Goal: Transaction & Acquisition: Download file/media

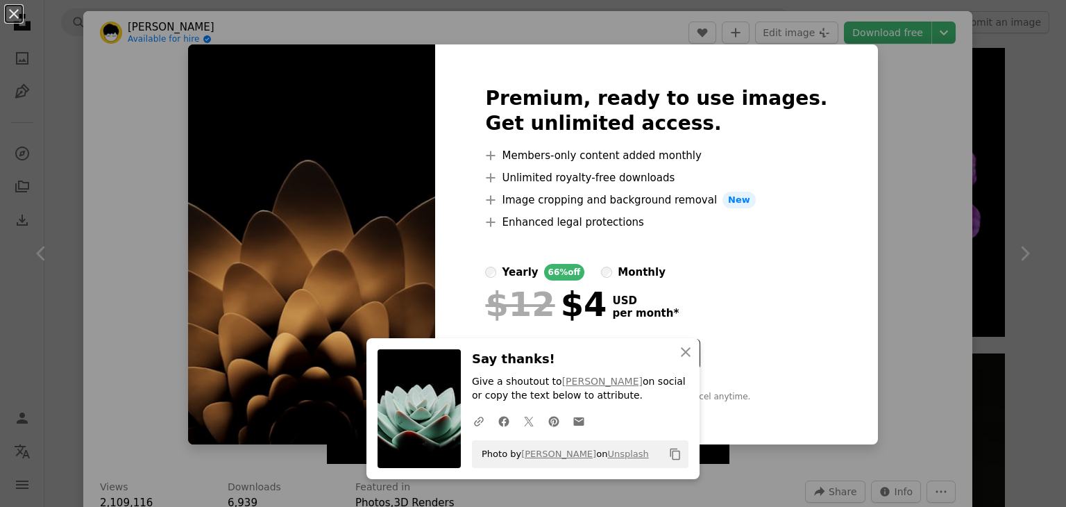
scroll to position [1111, 0]
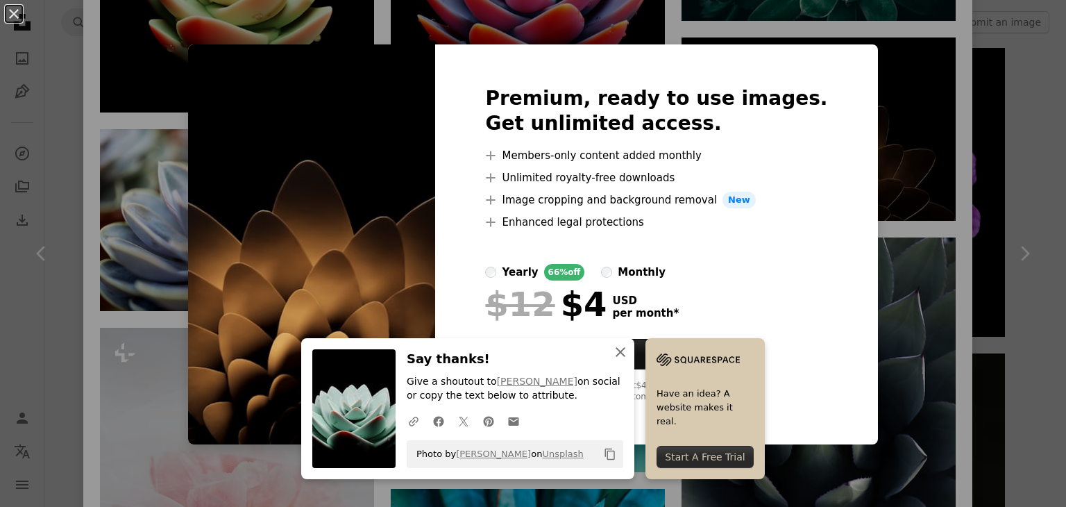
click at [617, 351] on icon "button" at bounding box center [621, 352] width 10 height 10
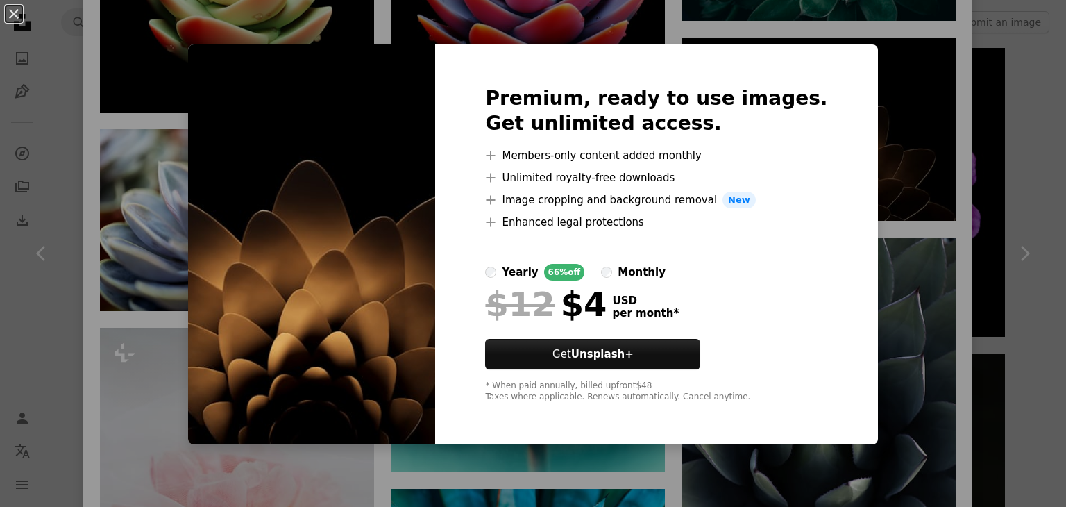
click at [898, 101] on div "An X shape Premium, ready to use images. Get unlimited access. A plus sign Memb…" at bounding box center [533, 253] width 1066 height 507
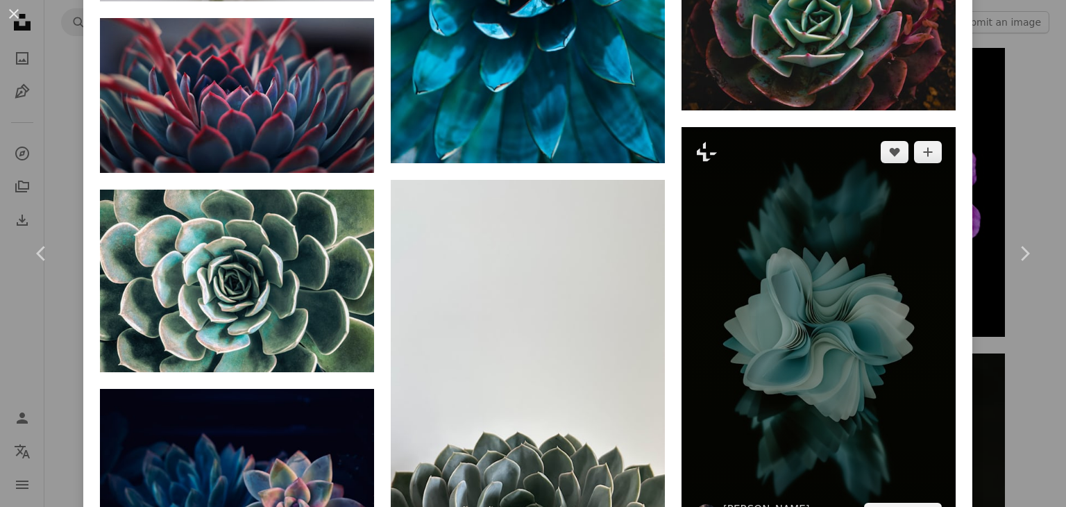
scroll to position [1851, 0]
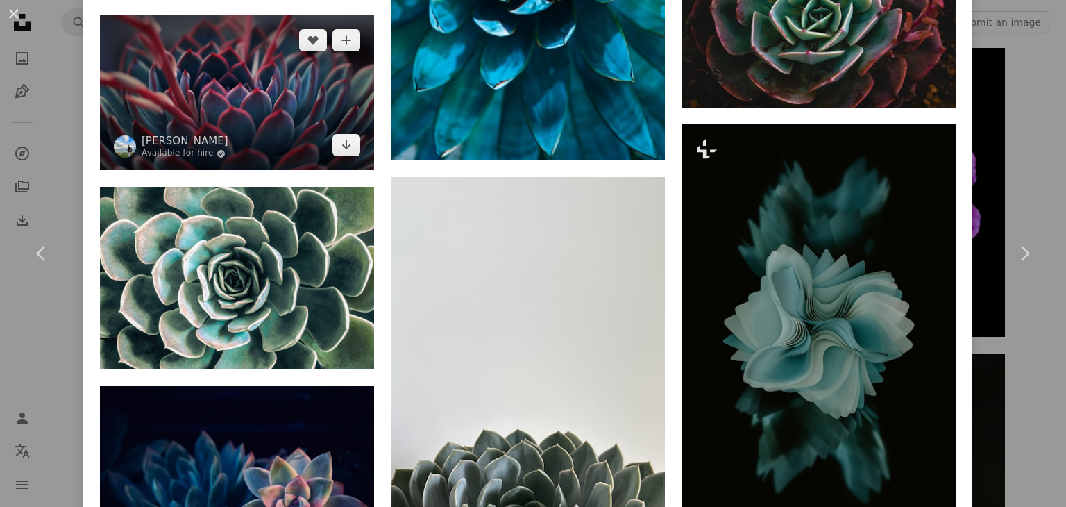
click at [195, 76] on img at bounding box center [237, 92] width 274 height 155
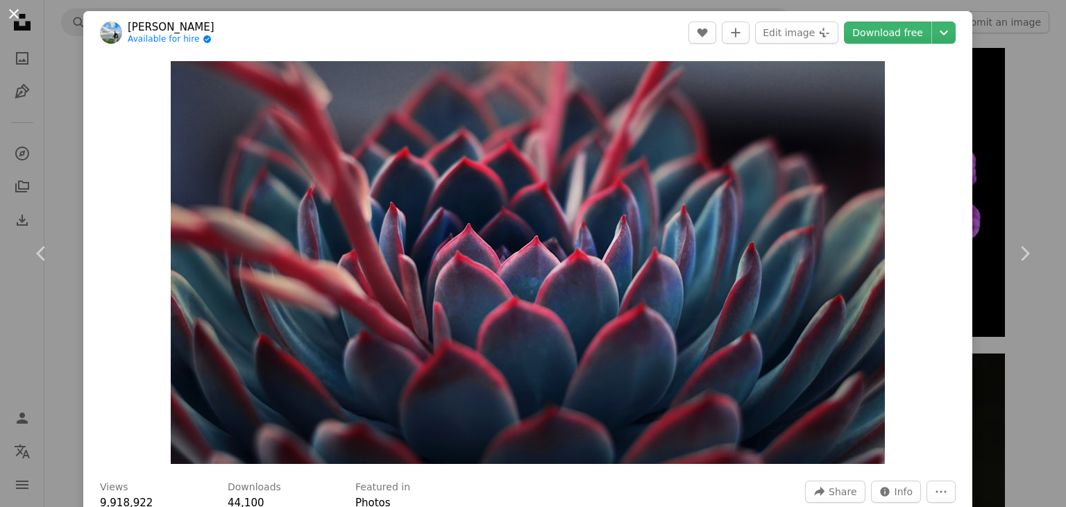
click at [10, 16] on button "An X shape" at bounding box center [14, 14] width 17 height 17
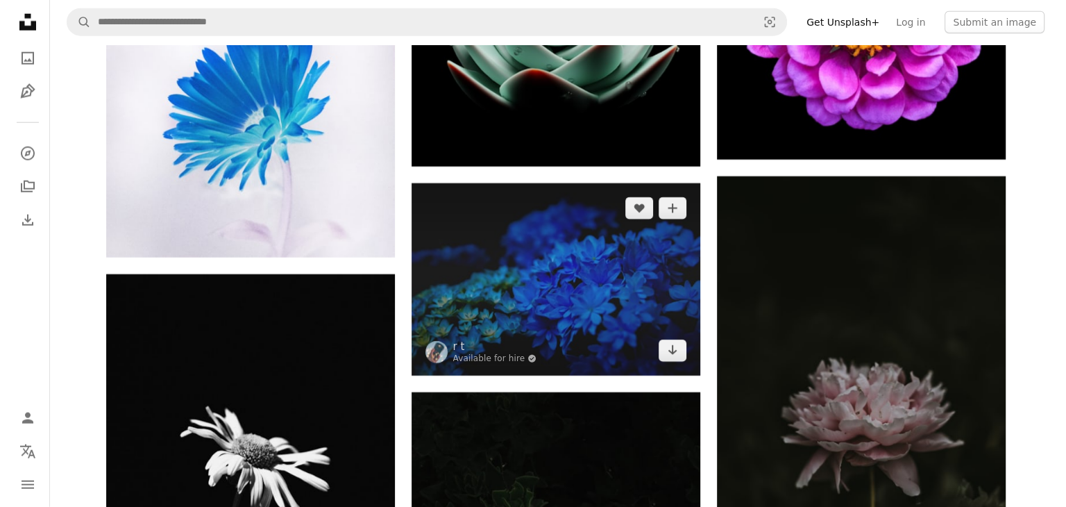
scroll to position [30106, 0]
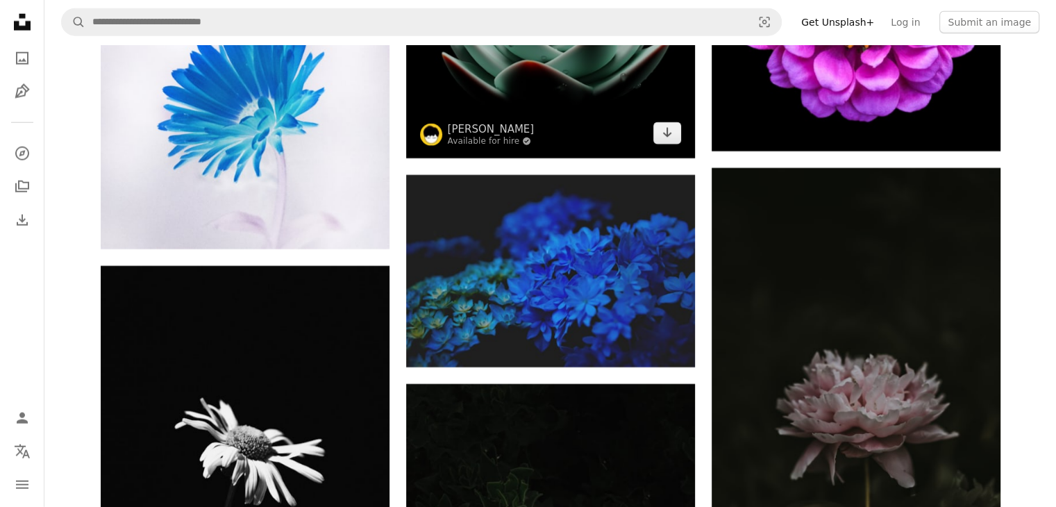
click at [589, 114] on img at bounding box center [550, 13] width 289 height 289
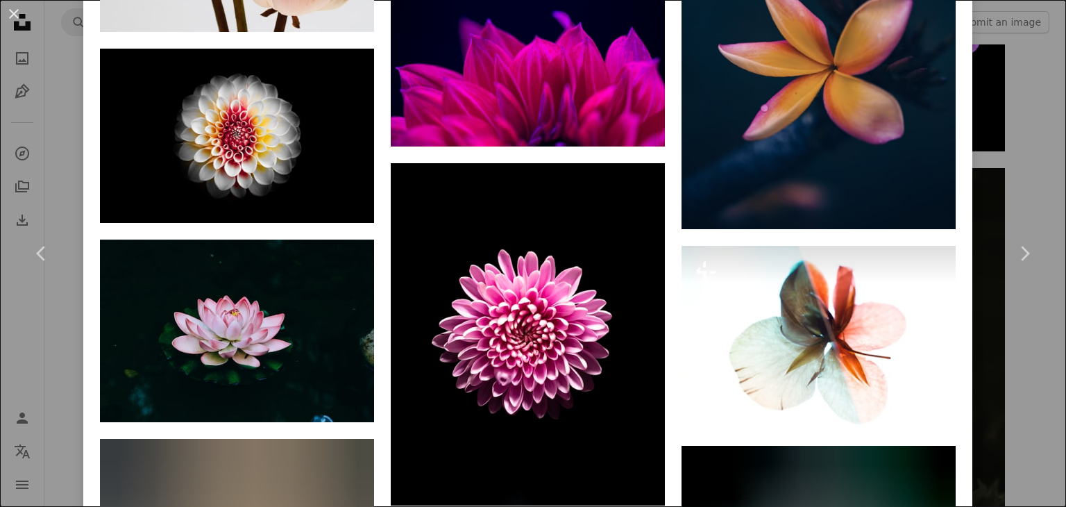
scroll to position [4443, 0]
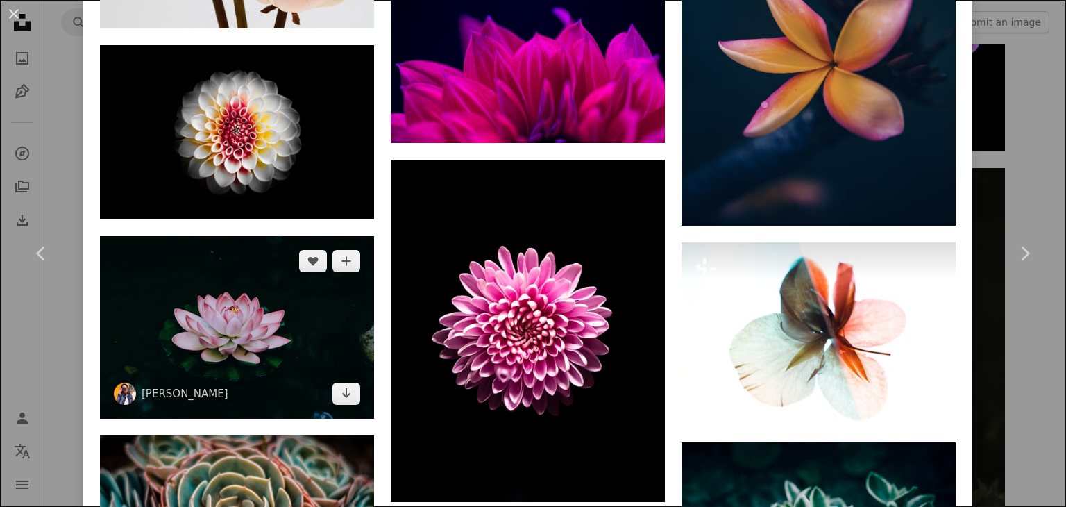
click at [260, 278] on img at bounding box center [237, 327] width 274 height 183
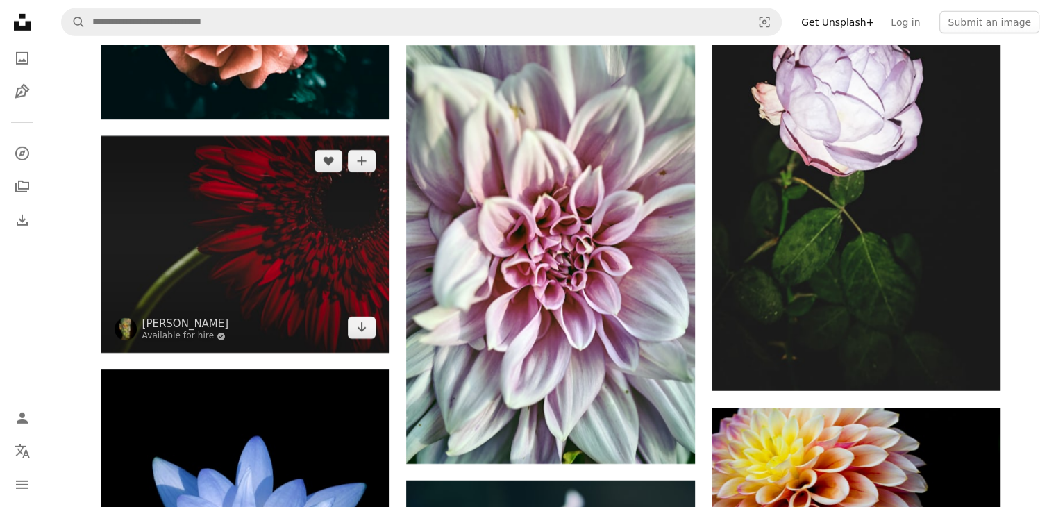
scroll to position [30662, 0]
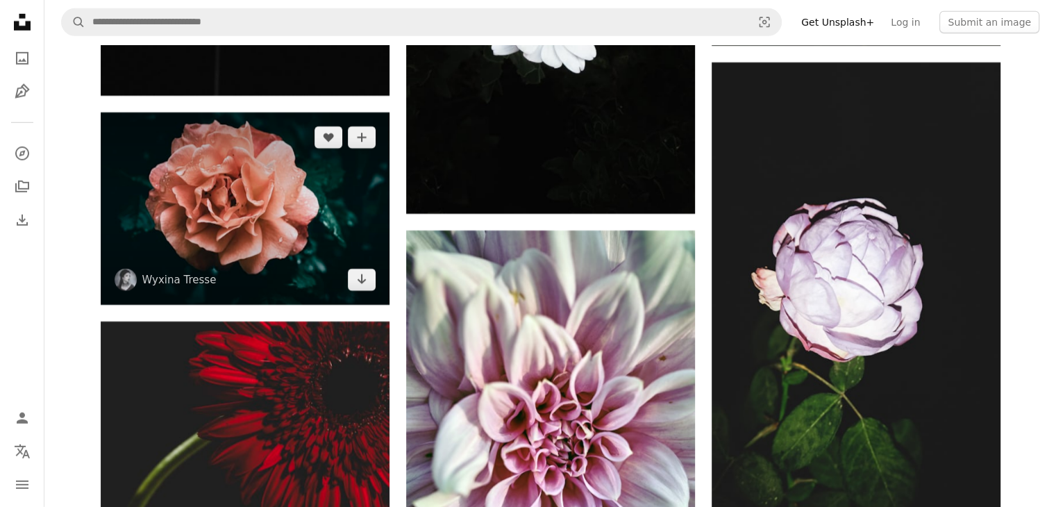
click at [249, 203] on img at bounding box center [245, 208] width 289 height 192
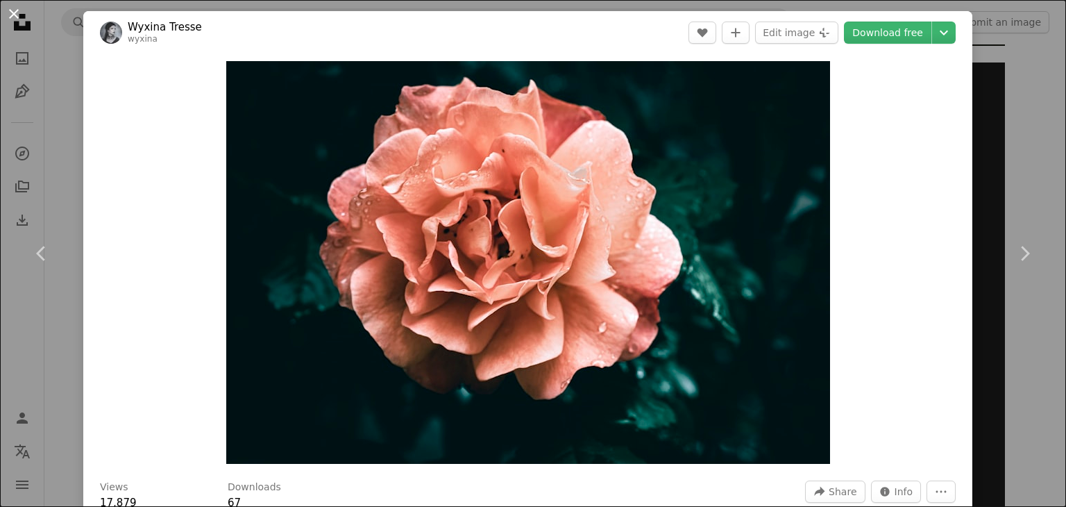
click at [12, 10] on button "An X shape" at bounding box center [14, 14] width 17 height 17
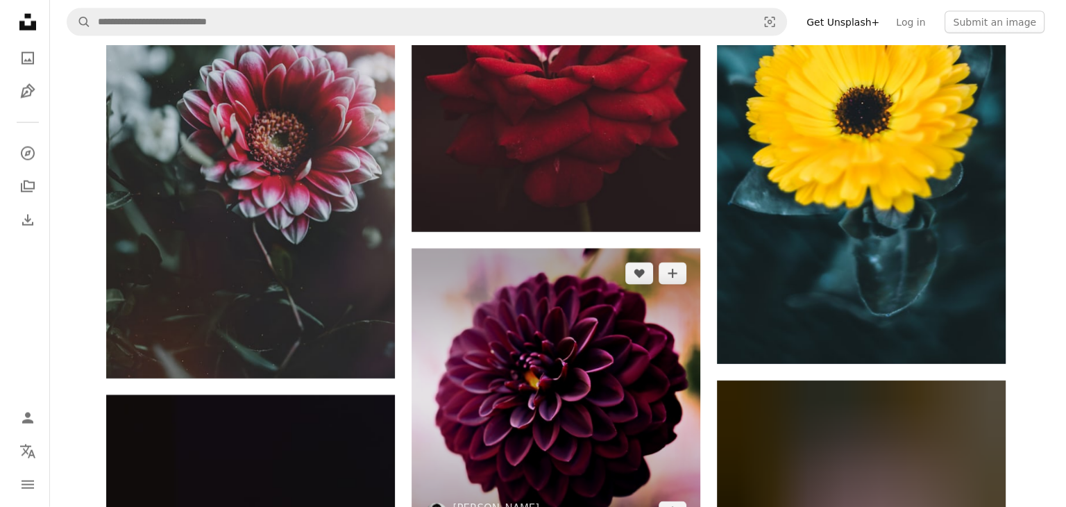
scroll to position [35290, 0]
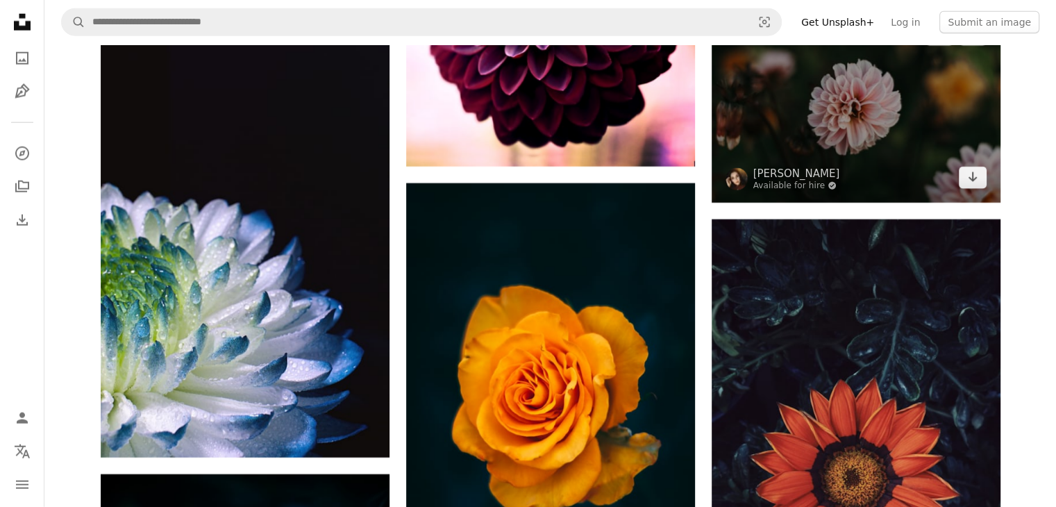
click at [828, 109] on img at bounding box center [856, 106] width 289 height 192
